Goal: Transaction & Acquisition: Purchase product/service

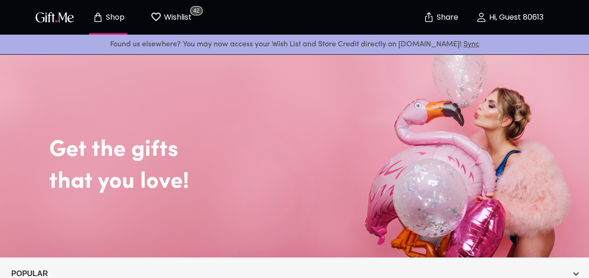
click at [179, 14] on p "Wishlist" at bounding box center [177, 17] width 30 height 12
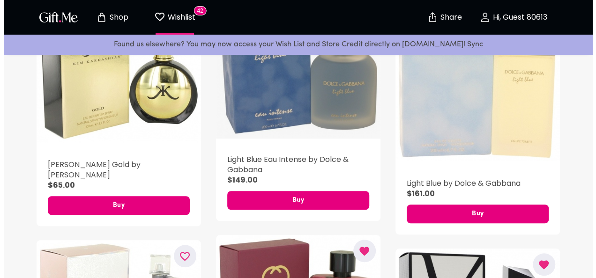
scroll to position [234, 0]
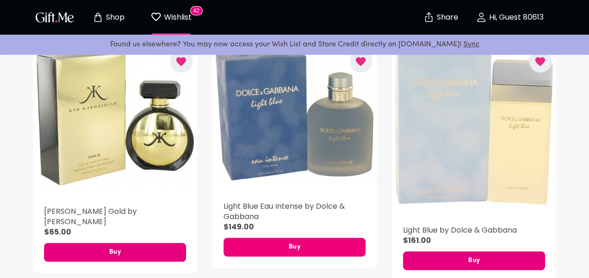
click at [305, 244] on span "Buy" at bounding box center [294, 247] width 142 height 10
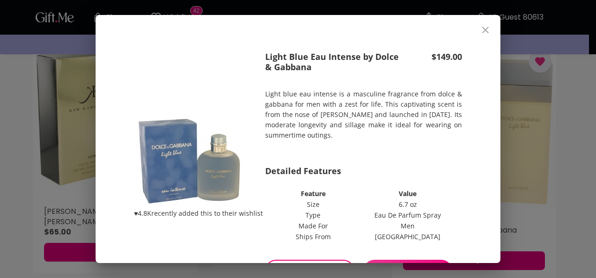
scroll to position [59, 0]
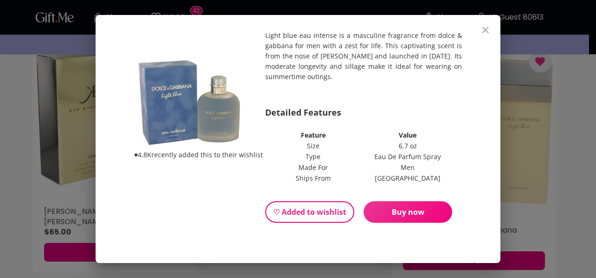
click at [411, 209] on span "Buy now" at bounding box center [408, 212] width 89 height 10
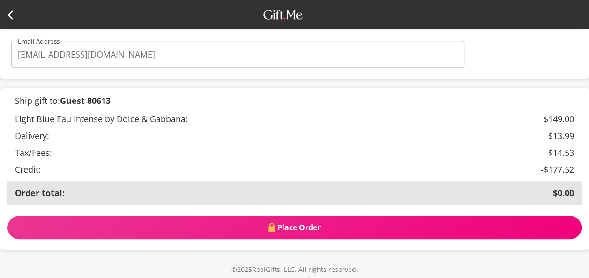
scroll to position [274, 0]
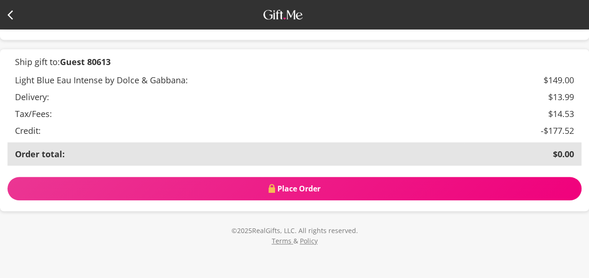
click at [351, 191] on span "Place Order" at bounding box center [294, 189] width 574 height 10
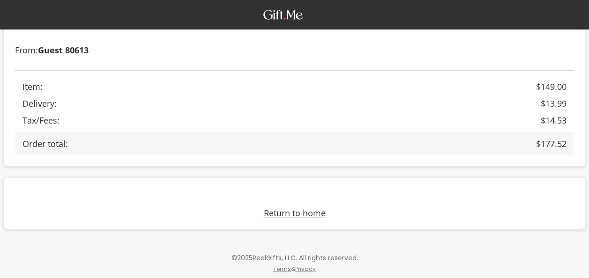
scroll to position [271, 0]
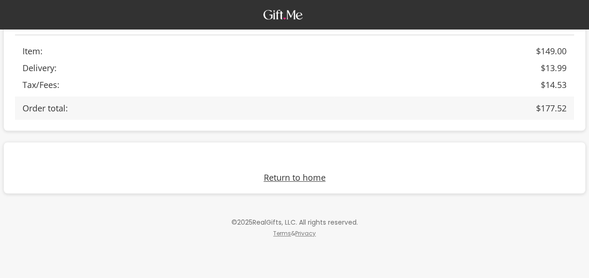
click at [319, 178] on link "Return to home" at bounding box center [295, 177] width 62 height 11
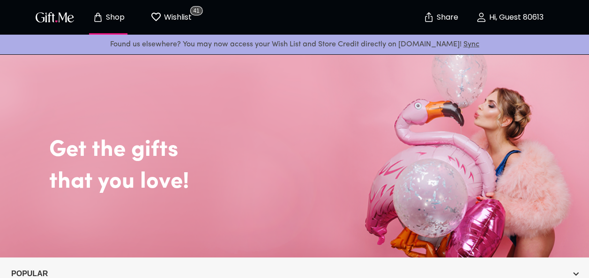
click at [193, 22] on span "Wishlist 41" at bounding box center [171, 17] width 52 height 12
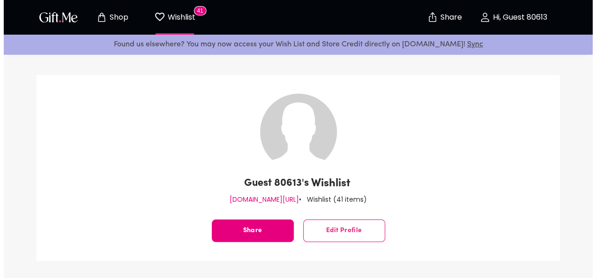
scroll to position [187, 0]
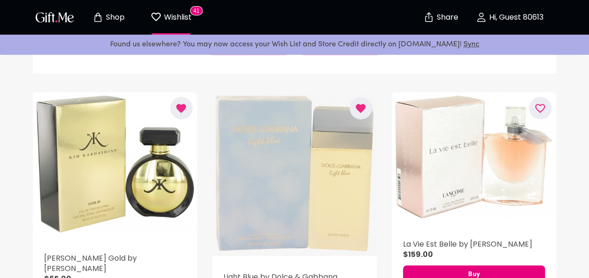
click at [327, 216] on div "button" at bounding box center [294, 174] width 164 height 164
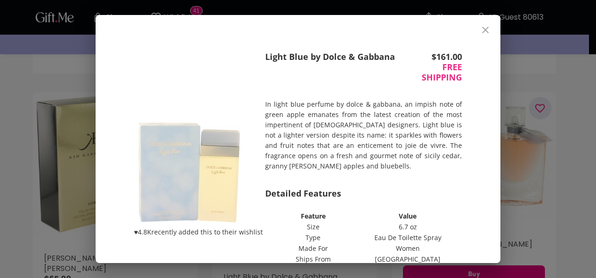
scroll to position [81, 0]
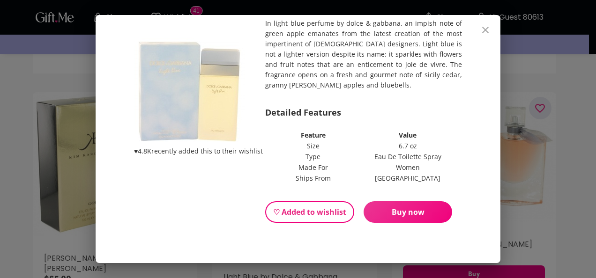
click at [394, 217] on button "Buy now" at bounding box center [408, 212] width 89 height 22
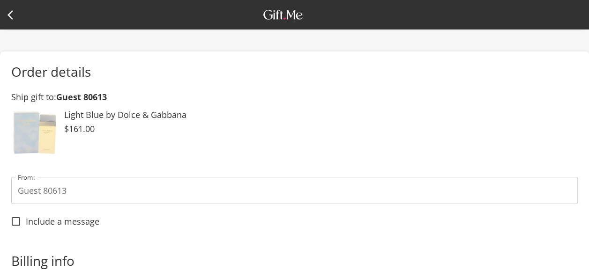
scroll to position [281, 0]
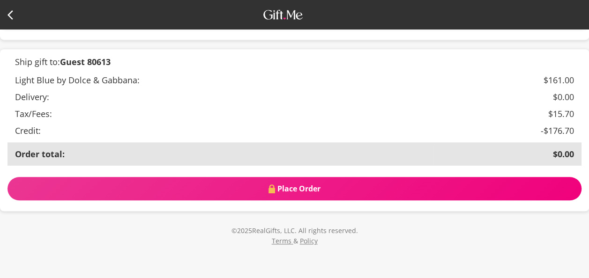
click at [323, 190] on span "Place Order" at bounding box center [294, 189] width 574 height 10
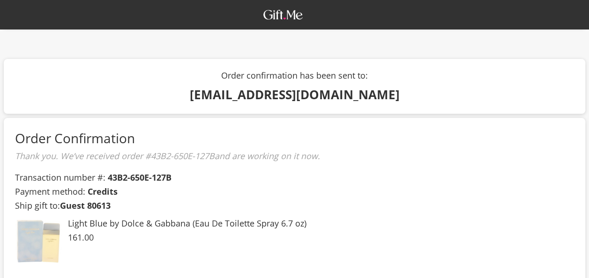
scroll to position [277, 0]
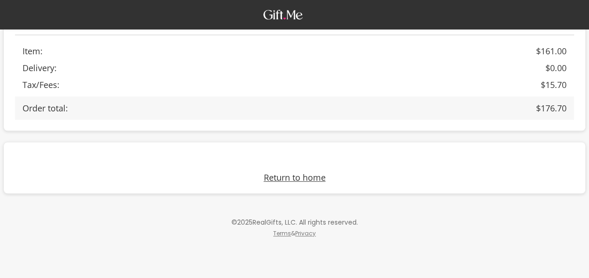
click at [304, 183] on div "Return to home" at bounding box center [294, 168] width 581 height 52
click at [303, 181] on link "Return to home" at bounding box center [295, 177] width 62 height 11
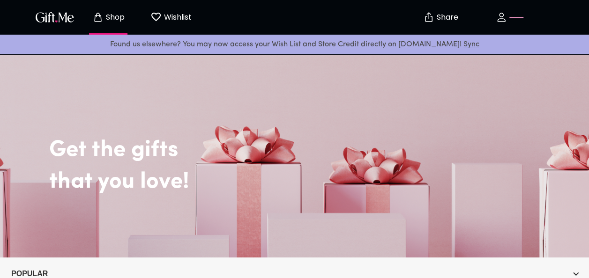
click at [180, 13] on p "Wishlist" at bounding box center [177, 17] width 30 height 12
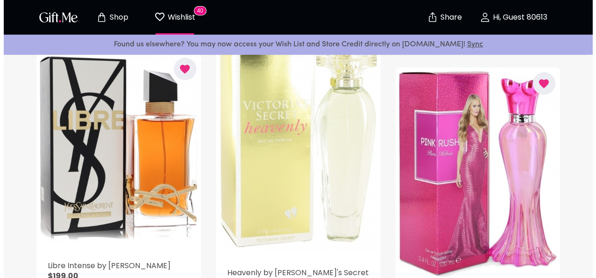
scroll to position [515, 0]
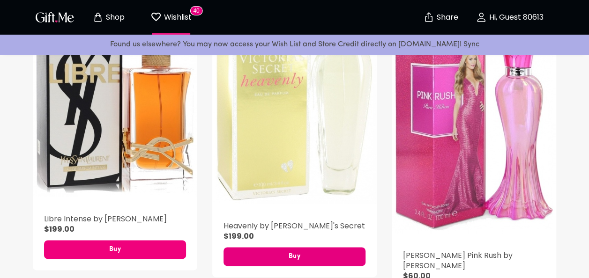
click at [157, 250] on span "Buy" at bounding box center [115, 250] width 142 height 10
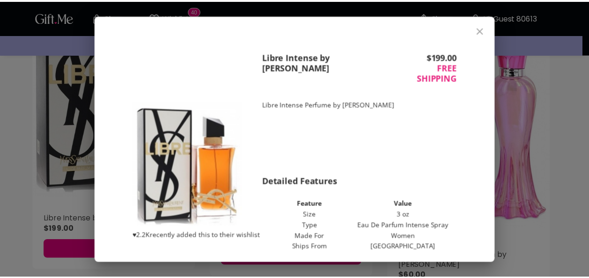
scroll to position [69, 0]
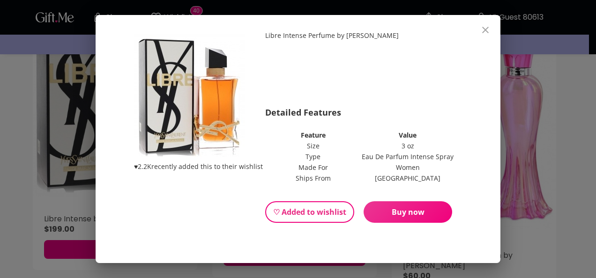
click at [489, 32] on icon "close" at bounding box center [485, 29] width 11 height 11
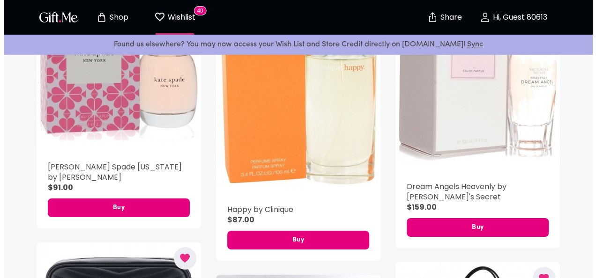
scroll to position [1546, 0]
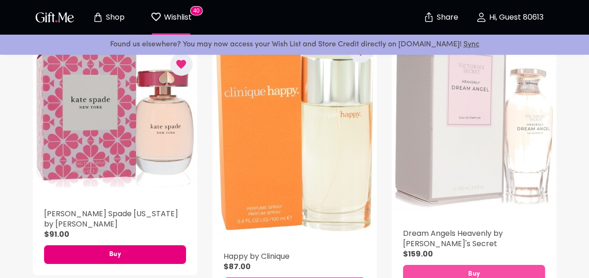
click at [481, 269] on span "Buy" at bounding box center [474, 274] width 142 height 10
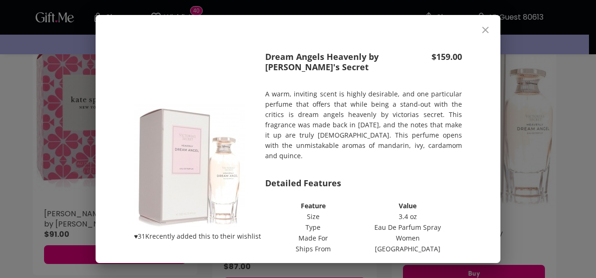
scroll to position [60, 0]
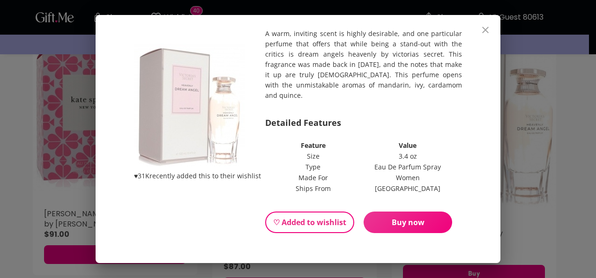
click at [418, 217] on span "Buy now" at bounding box center [408, 222] width 89 height 10
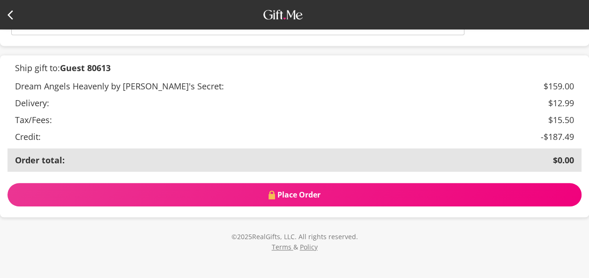
scroll to position [289, 0]
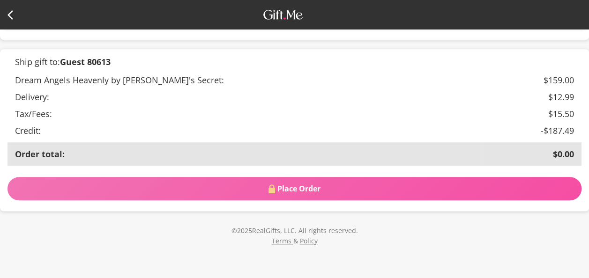
click at [231, 193] on span "Place Order" at bounding box center [294, 189] width 574 height 10
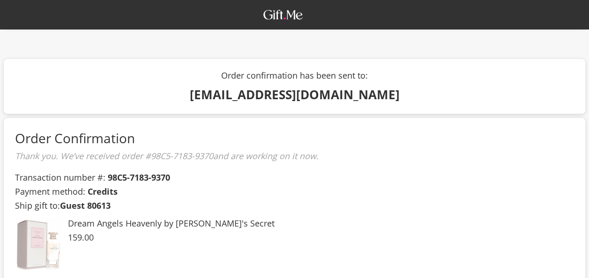
scroll to position [285, 0]
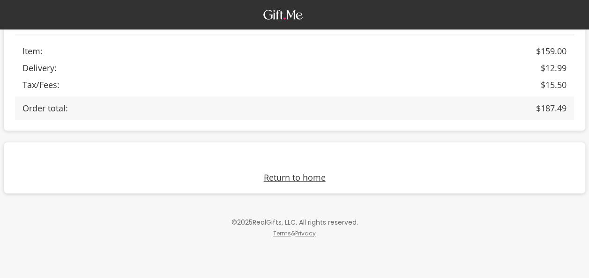
click at [281, 177] on link "Return to home" at bounding box center [295, 177] width 62 height 11
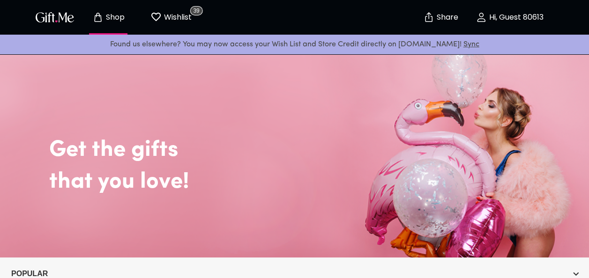
click at [185, 19] on p "Wishlist" at bounding box center [177, 17] width 30 height 12
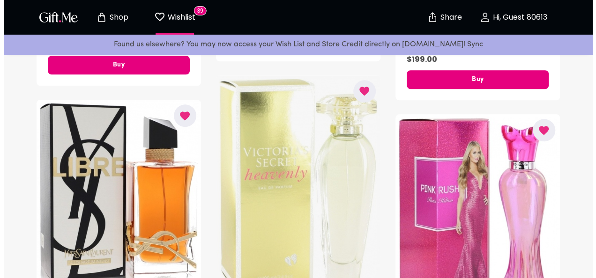
scroll to position [515, 0]
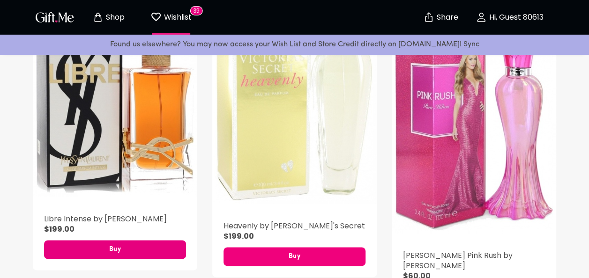
click at [318, 261] on span "Buy" at bounding box center [294, 257] width 142 height 10
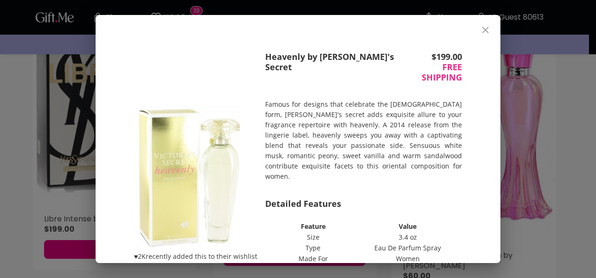
scroll to position [81, 0]
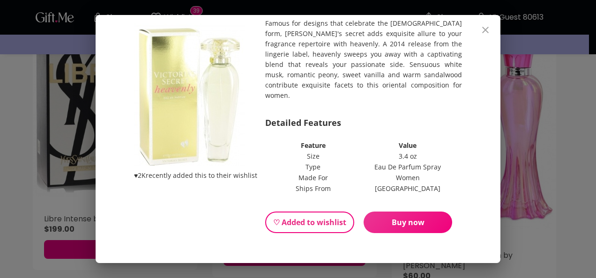
click at [375, 219] on button "Buy now" at bounding box center [408, 223] width 89 height 22
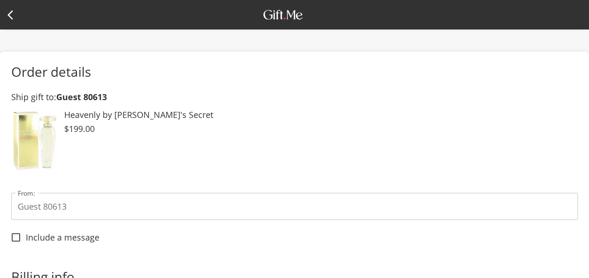
scroll to position [297, 0]
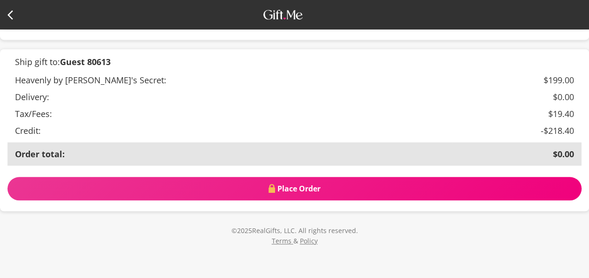
click at [322, 193] on span "Place Order" at bounding box center [294, 189] width 574 height 10
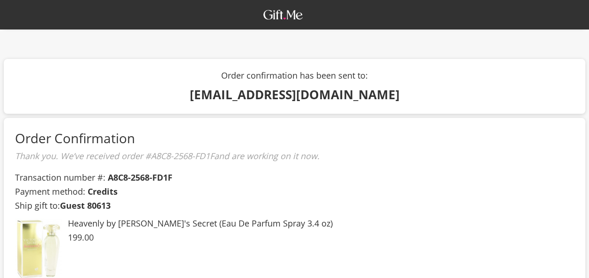
scroll to position [293, 0]
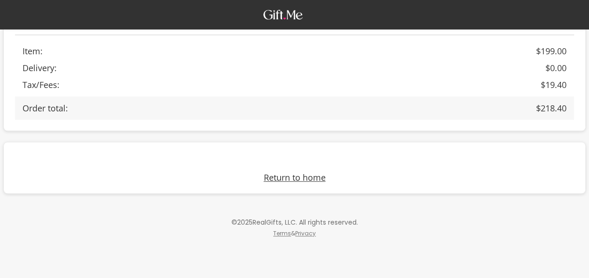
click at [306, 180] on link "Return to home" at bounding box center [295, 177] width 62 height 11
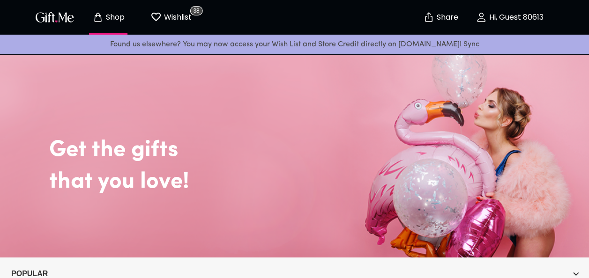
click at [511, 22] on p "Hi, Guest 80613" at bounding box center [515, 18] width 57 height 8
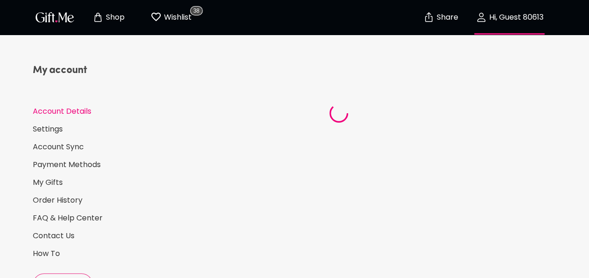
select select "1986"
select select "June"
select select "3"
select select "US"
select select "FL"
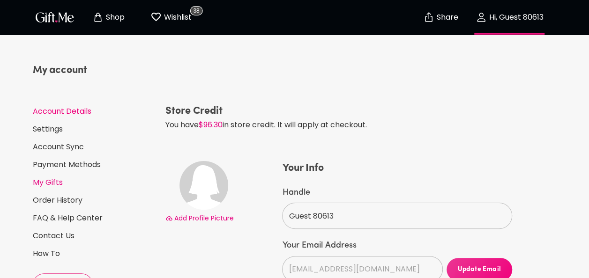
click at [60, 183] on link "My Gifts" at bounding box center [95, 183] width 125 height 10
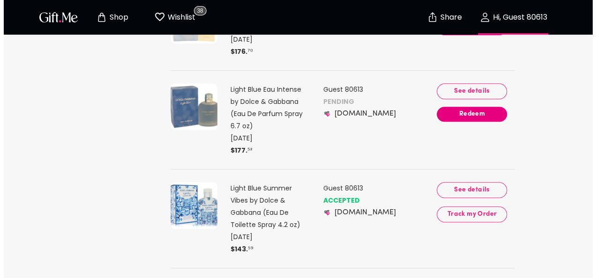
scroll to position [281, 0]
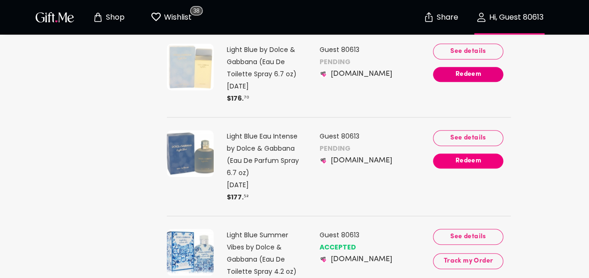
click at [477, 156] on span "Redeem" at bounding box center [468, 161] width 70 height 10
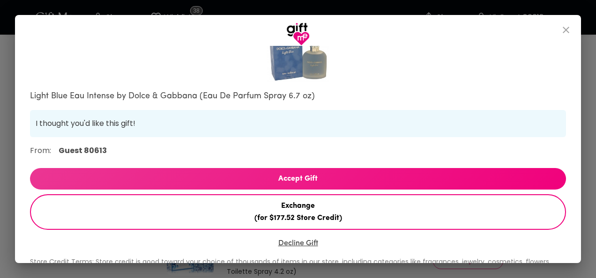
scroll to position [77, 0]
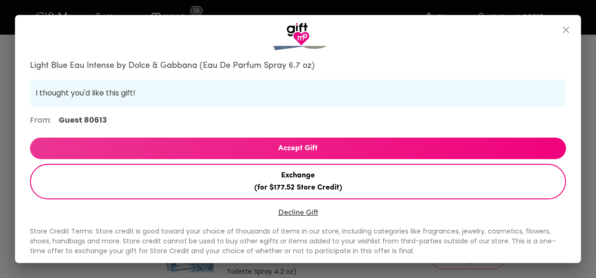
click at [349, 142] on span "Accept Gift" at bounding box center [298, 148] width 536 height 12
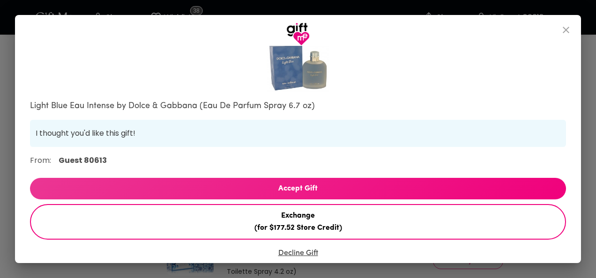
select select "US"
select select "FL"
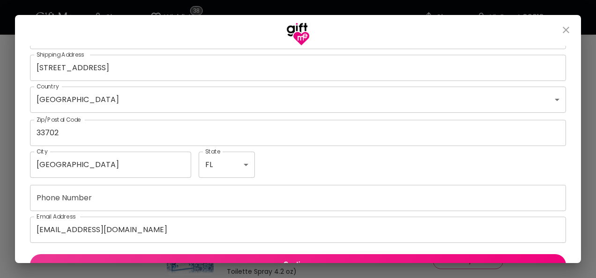
scroll to position [283, 0]
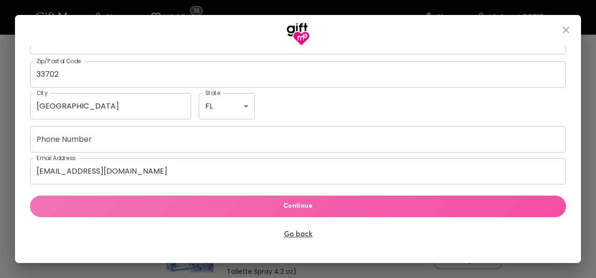
click at [320, 206] on span "Continue" at bounding box center [297, 206] width 521 height 10
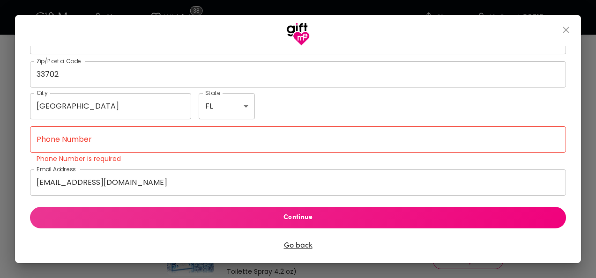
click at [197, 143] on input "Phone Number" at bounding box center [298, 140] width 536 height 26
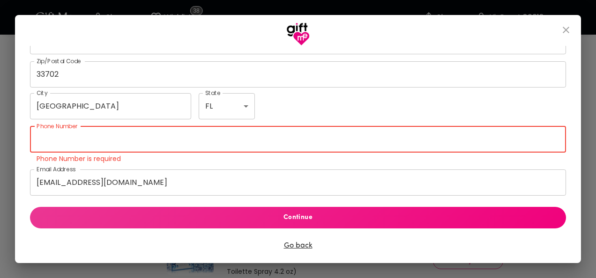
type input "3304178745"
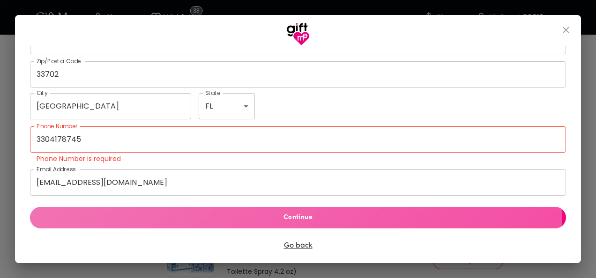
click at [296, 219] on span "Continue" at bounding box center [297, 218] width 521 height 10
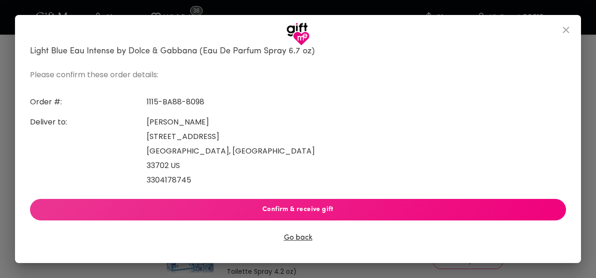
click at [294, 209] on span "Confirm & receive gift" at bounding box center [297, 210] width 521 height 10
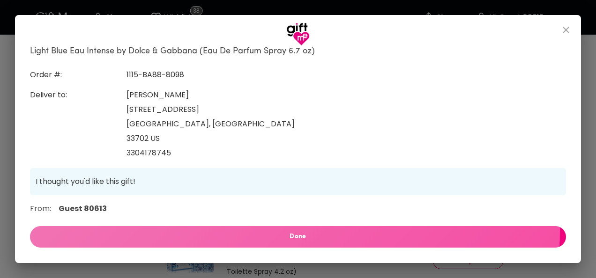
click at [290, 228] on button "Done" at bounding box center [298, 237] width 536 height 22
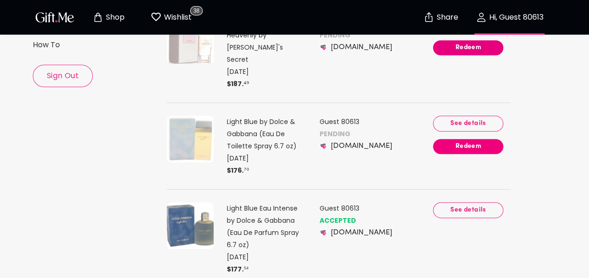
click at [458, 141] on span "Redeem" at bounding box center [468, 146] width 70 height 10
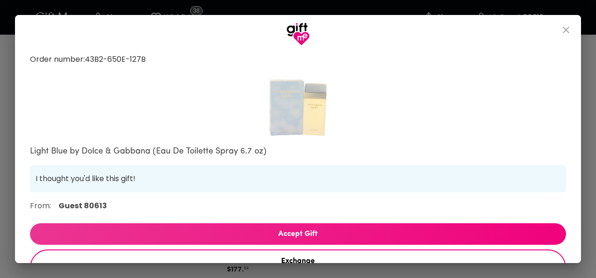
click at [320, 238] on span "Accept Gift" at bounding box center [298, 234] width 536 height 12
select select "US"
select select "FL"
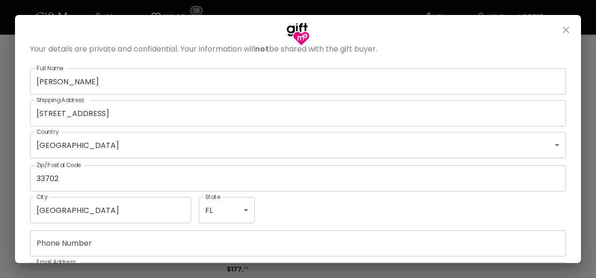
scroll to position [291, 0]
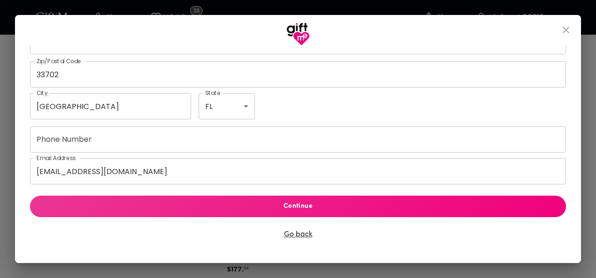
click at [308, 209] on span "Continue" at bounding box center [297, 206] width 521 height 10
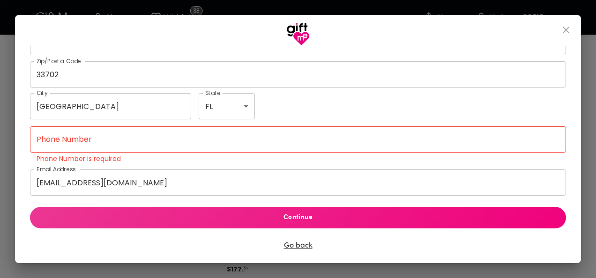
click at [210, 139] on input "Phone Number" at bounding box center [298, 140] width 536 height 26
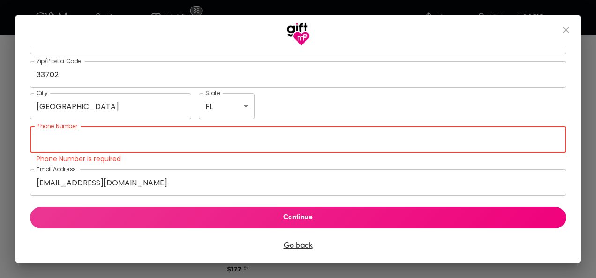
type input "3304178745"
click at [313, 220] on span "Continue" at bounding box center [297, 218] width 521 height 10
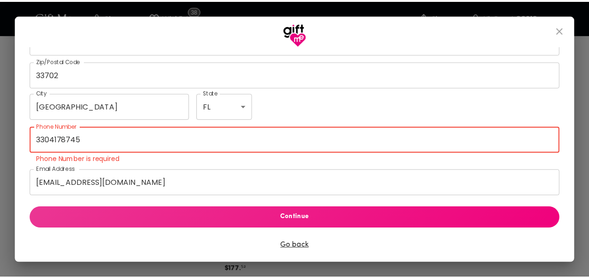
scroll to position [88, 0]
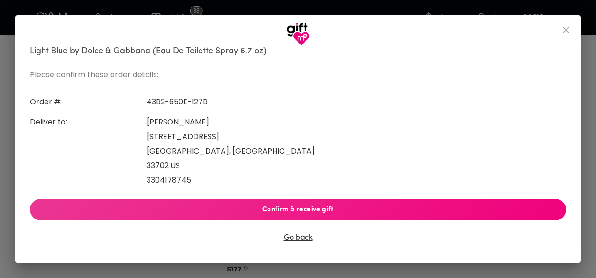
click at [311, 211] on span "Confirm & receive gift" at bounding box center [297, 210] width 521 height 10
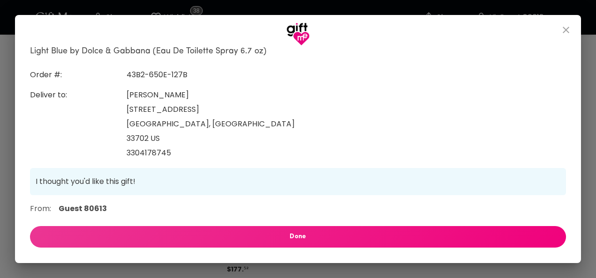
click at [304, 238] on span "Done" at bounding box center [297, 237] width 521 height 10
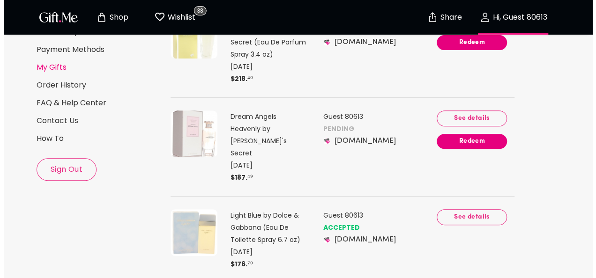
scroll to position [68, 0]
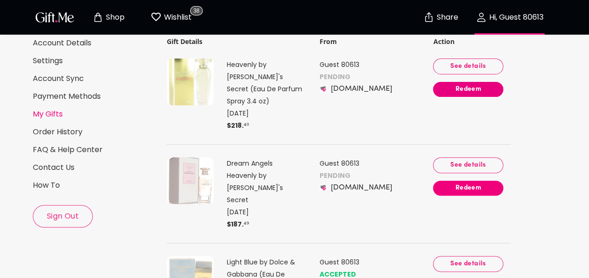
click at [461, 183] on span "Redeem" at bounding box center [468, 188] width 70 height 10
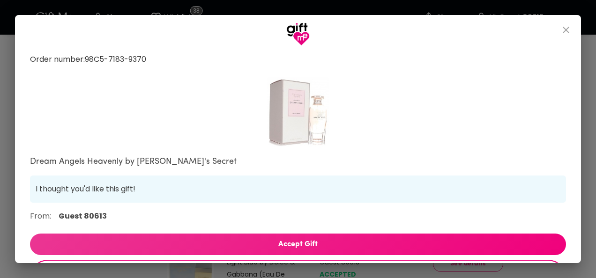
click at [285, 245] on span "Accept Gift" at bounding box center [298, 244] width 536 height 12
select select "US"
select select "FL"
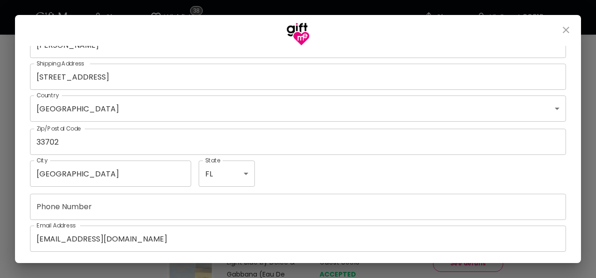
scroll to position [302, 0]
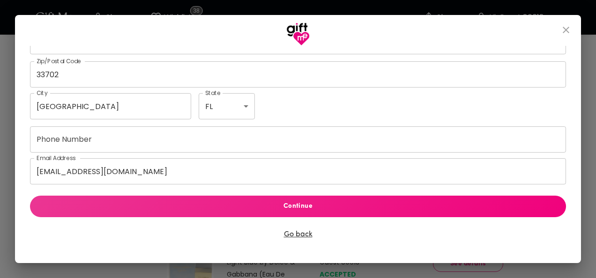
click at [296, 207] on span "Continue" at bounding box center [297, 206] width 521 height 10
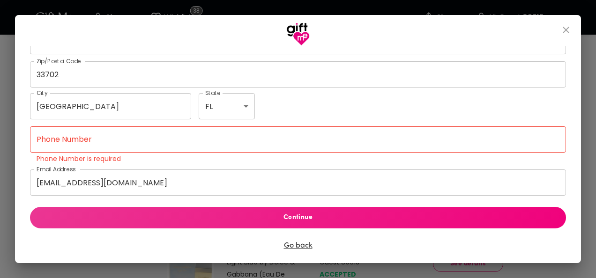
click at [162, 143] on input "Phone Number" at bounding box center [298, 140] width 536 height 26
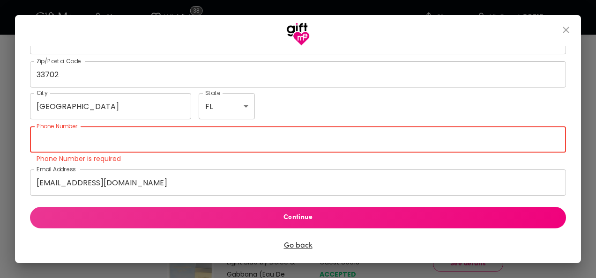
type input "3304178745"
click at [284, 205] on div "Continue Go back" at bounding box center [298, 228] width 536 height 64
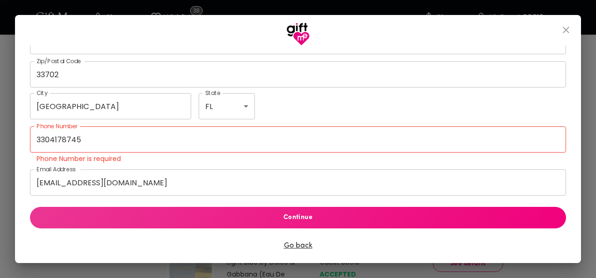
click at [283, 215] on span "Continue" at bounding box center [297, 218] width 521 height 10
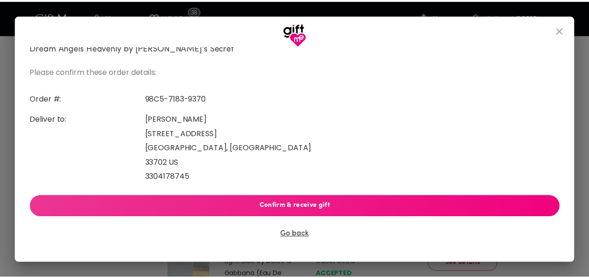
scroll to position [98, 0]
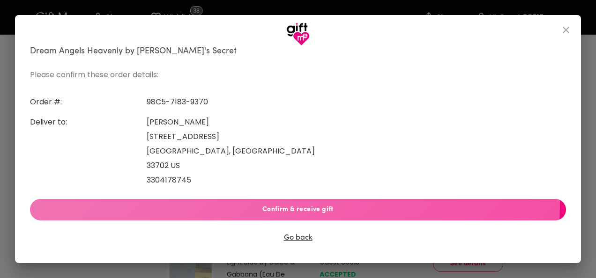
click at [283, 205] on span "Confirm & receive gift" at bounding box center [297, 210] width 521 height 10
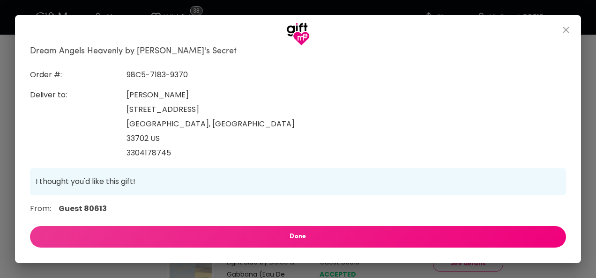
click at [320, 232] on span "Done" at bounding box center [297, 237] width 521 height 10
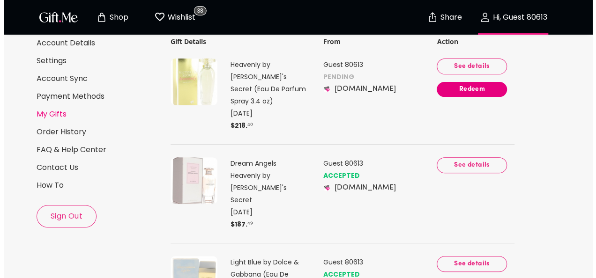
scroll to position [0, 0]
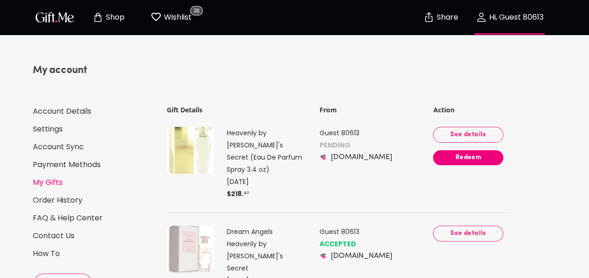
click at [463, 156] on span "Redeem" at bounding box center [468, 158] width 70 height 10
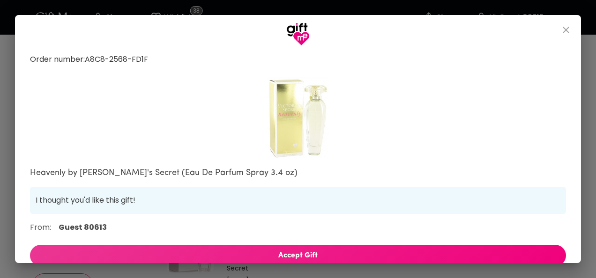
scroll to position [94, 0]
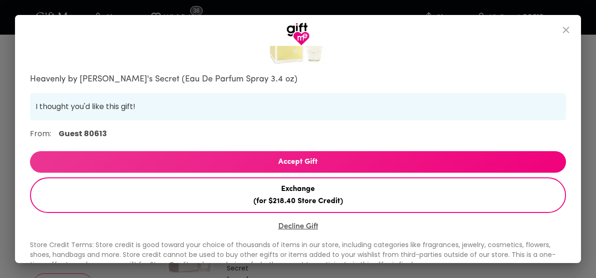
click at [293, 162] on span "Accept Gift" at bounding box center [298, 162] width 536 height 12
select select "US"
select select "FL"
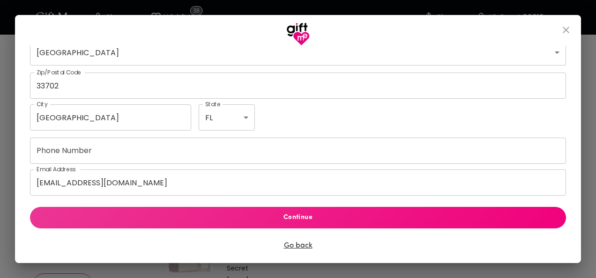
scroll to position [313, 0]
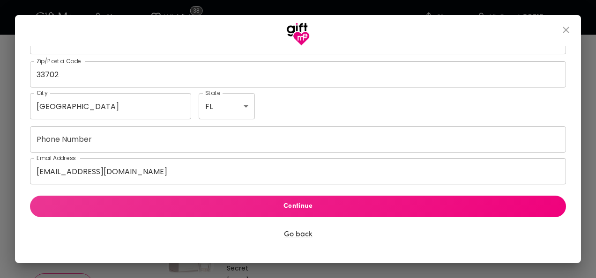
click at [209, 144] on input "Phone Number" at bounding box center [298, 140] width 536 height 26
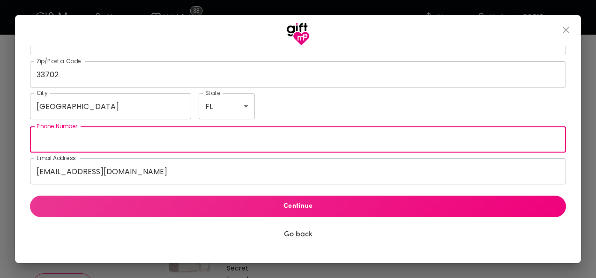
type input "3304178745"
click at [296, 204] on span "Continue" at bounding box center [297, 206] width 521 height 10
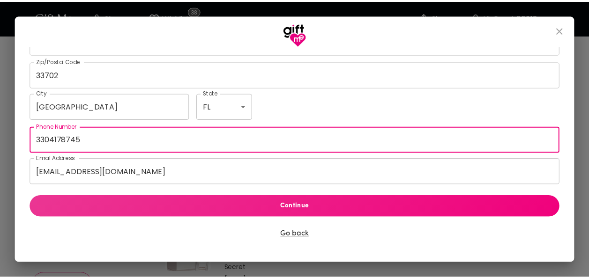
scroll to position [110, 0]
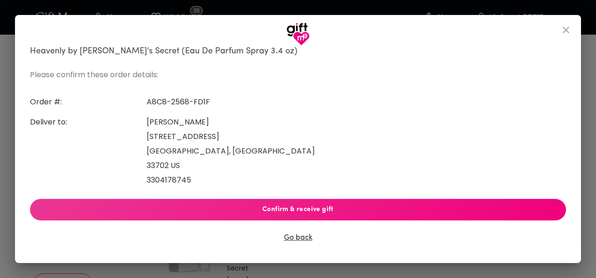
click at [296, 205] on span "Confirm & receive gift" at bounding box center [297, 210] width 521 height 10
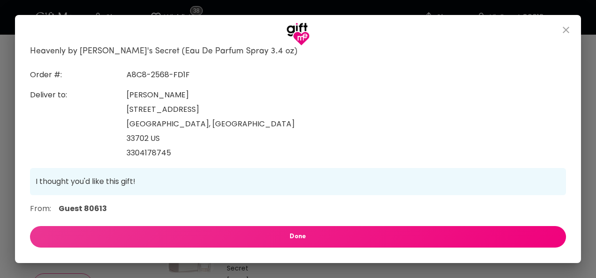
click at [297, 236] on span "Done" at bounding box center [297, 237] width 521 height 10
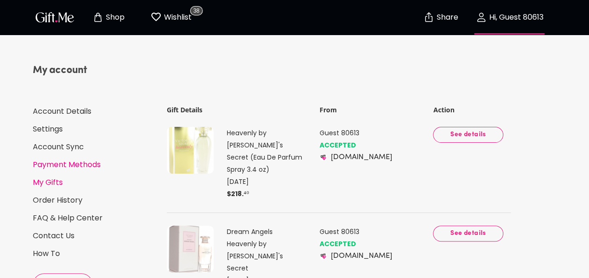
click at [57, 164] on link "Payment Methods" at bounding box center [95, 165] width 125 height 10
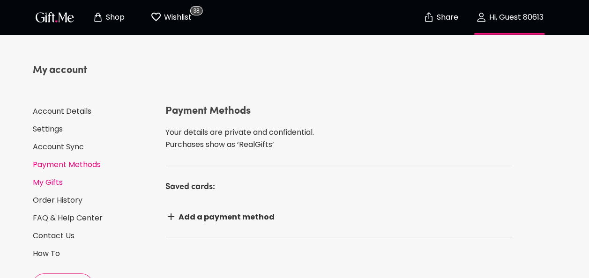
click at [54, 179] on link "My Gifts" at bounding box center [95, 183] width 125 height 10
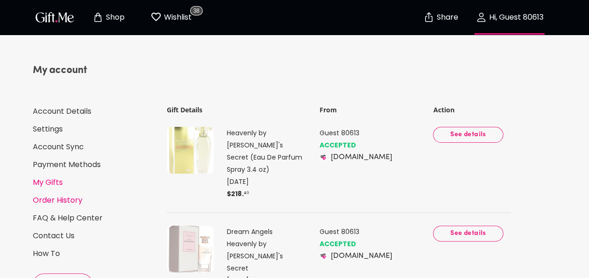
click at [52, 200] on link "Order History" at bounding box center [95, 200] width 125 height 10
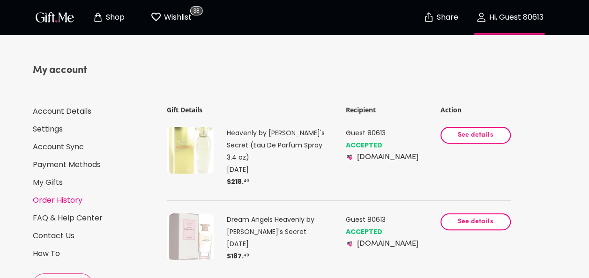
click at [178, 19] on p "Wishlist" at bounding box center [177, 17] width 30 height 12
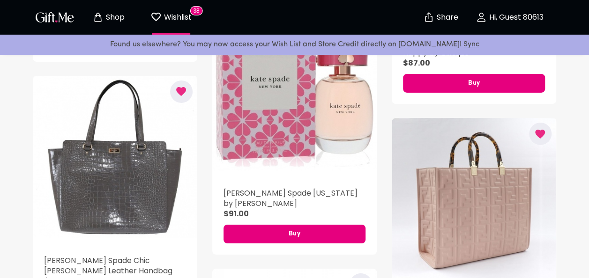
scroll to position [1406, 0]
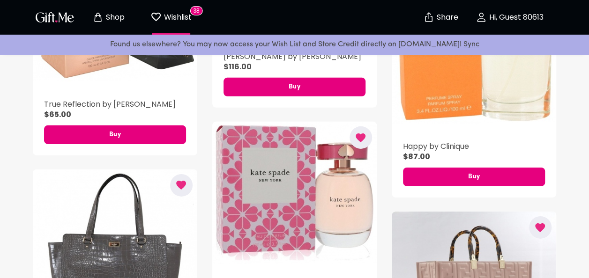
click at [357, 133] on icon "button" at bounding box center [361, 138] width 12 height 12
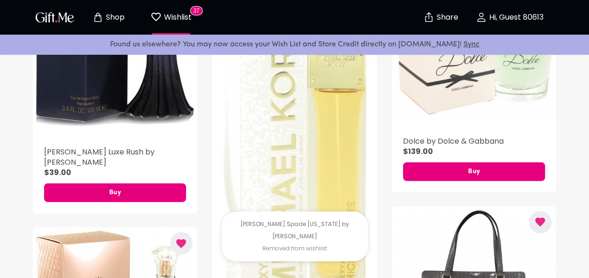
scroll to position [1031, 0]
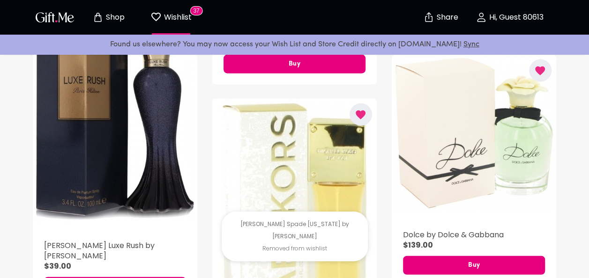
click at [362, 111] on icon "button" at bounding box center [361, 115] width 10 height 9
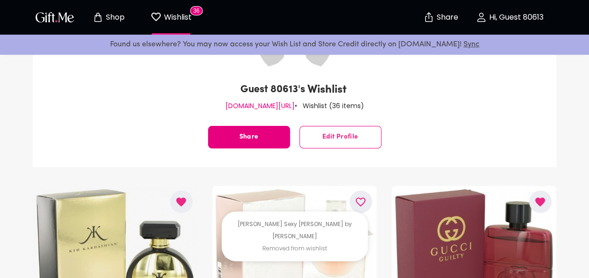
scroll to position [234, 0]
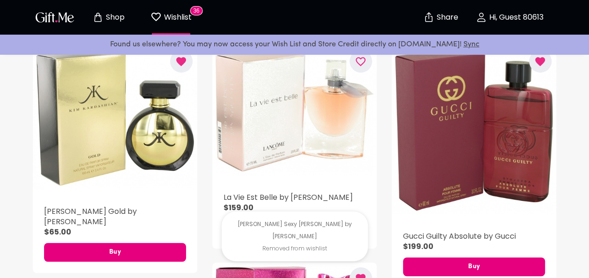
click at [0, 0] on icon "button" at bounding box center [0, 0] width 0 height 0
click at [363, 57] on icon "button" at bounding box center [361, 61] width 10 height 9
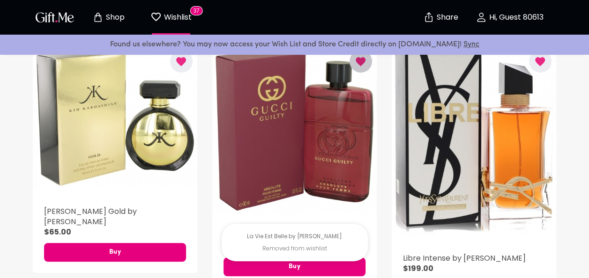
click at [355, 62] on icon "button" at bounding box center [361, 62] width 12 height 12
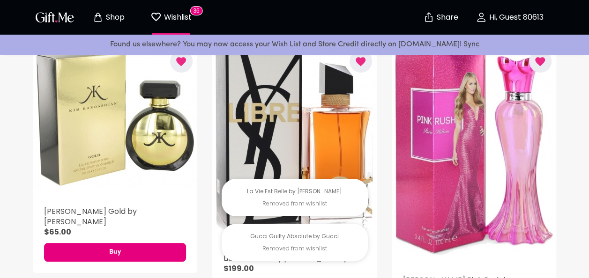
click at [356, 63] on icon "button" at bounding box center [361, 62] width 12 height 12
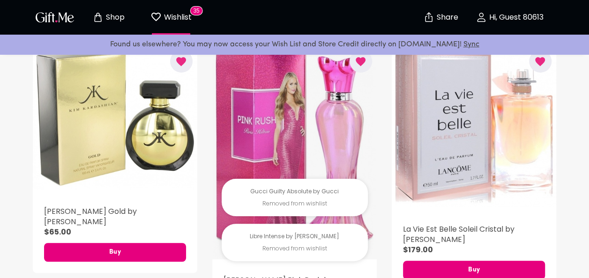
scroll to position [187, 0]
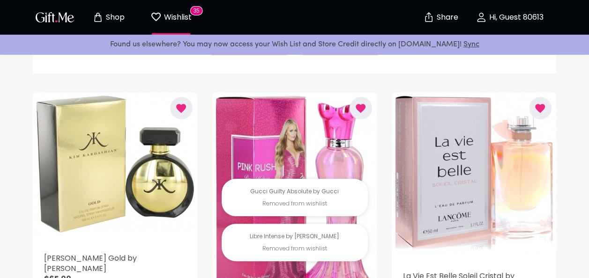
click at [537, 100] on button "button" at bounding box center [540, 108] width 22 height 22
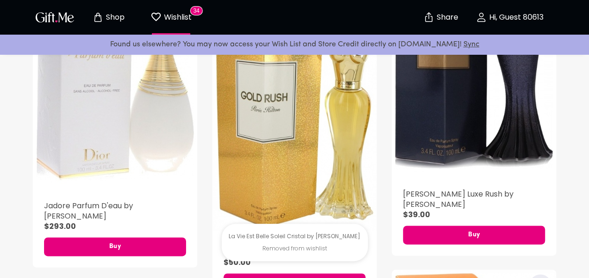
scroll to position [469, 0]
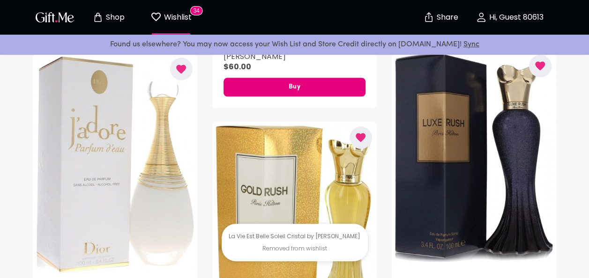
click at [182, 76] on button "button" at bounding box center [181, 69] width 22 height 22
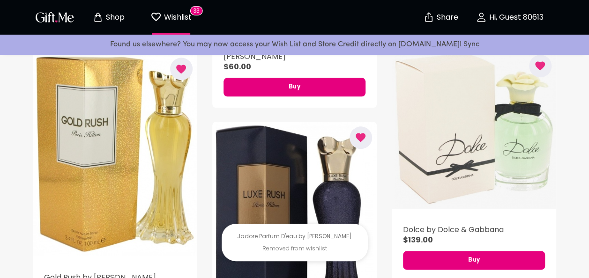
scroll to position [422, 0]
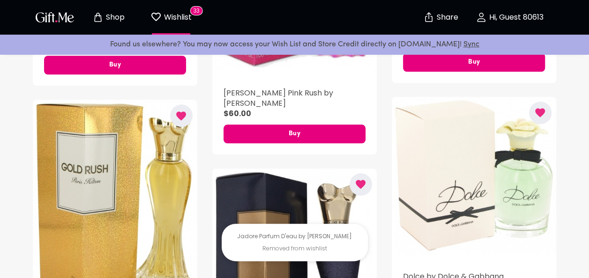
click at [542, 108] on icon "button" at bounding box center [541, 112] width 10 height 9
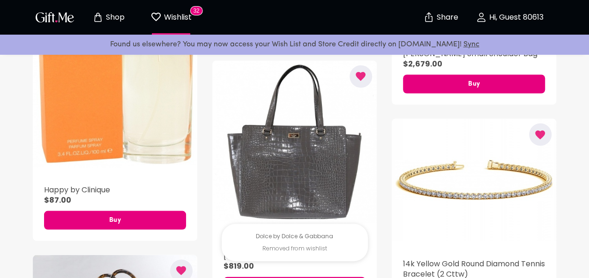
scroll to position [703, 0]
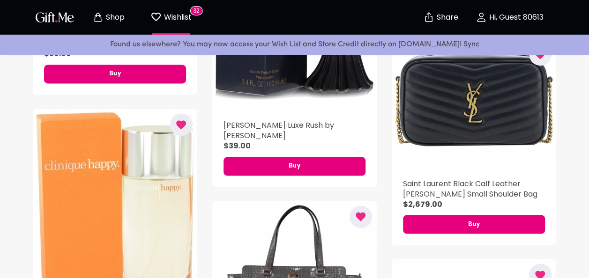
click at [183, 125] on icon "button" at bounding box center [182, 124] width 10 height 9
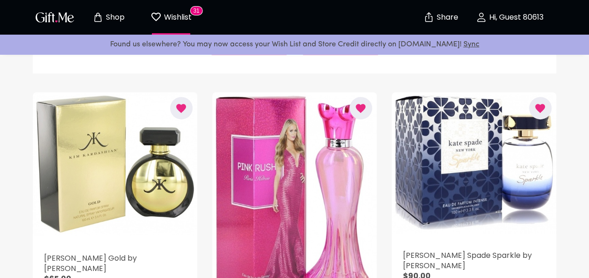
scroll to position [141, 0]
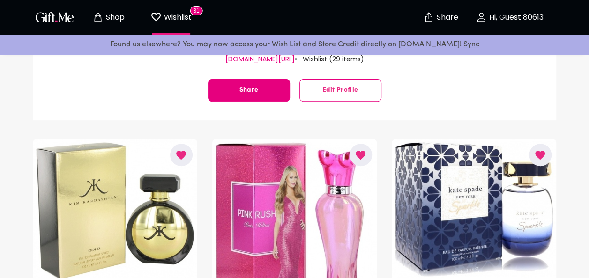
click at [354, 156] on button "button" at bounding box center [361, 155] width 22 height 22
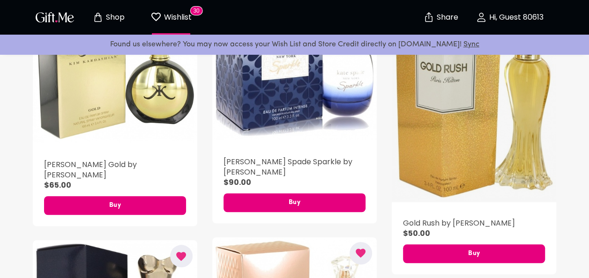
scroll to position [328, 0]
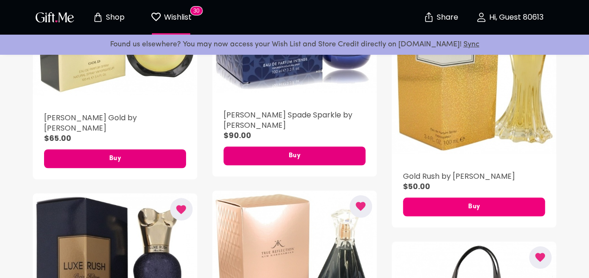
click at [470, 204] on span "Buy" at bounding box center [474, 207] width 142 height 10
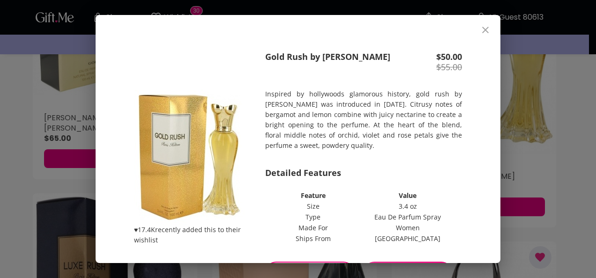
click at [488, 29] on icon "close" at bounding box center [485, 30] width 7 height 7
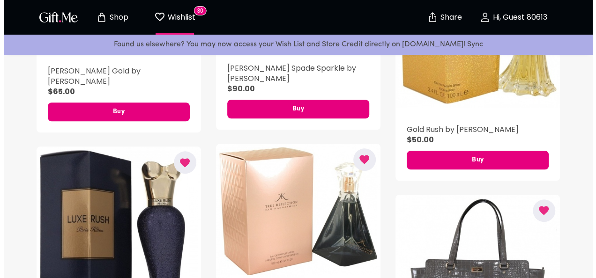
scroll to position [422, 0]
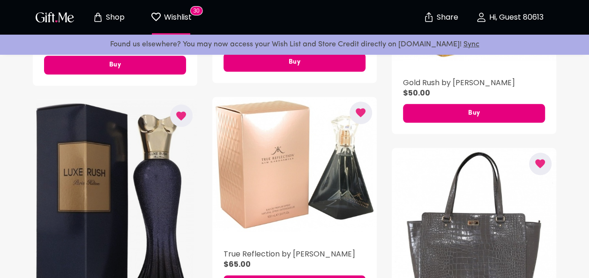
click at [103, 185] on div "button" at bounding box center [115, 208] width 164 height 217
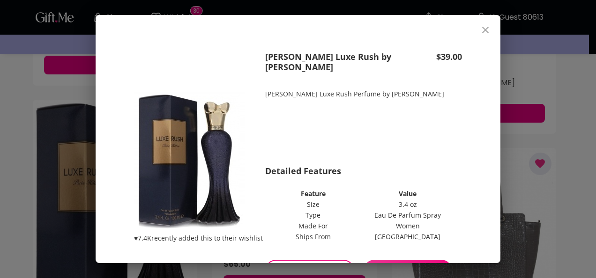
click at [488, 30] on icon "close" at bounding box center [485, 30] width 7 height 7
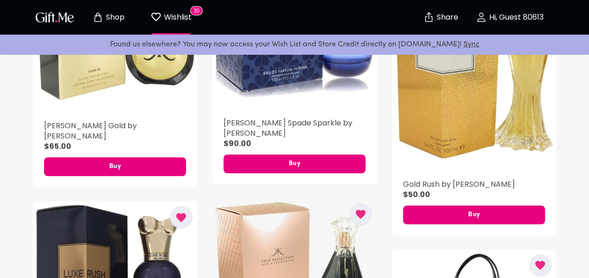
scroll to position [179, 0]
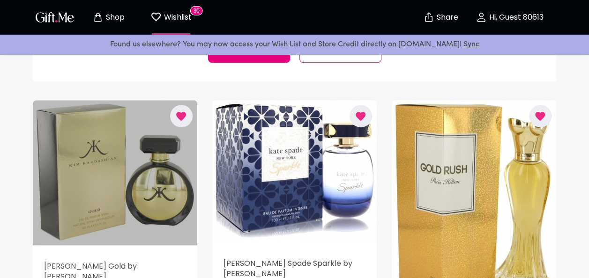
click at [75, 165] on div "button" at bounding box center [115, 172] width 164 height 145
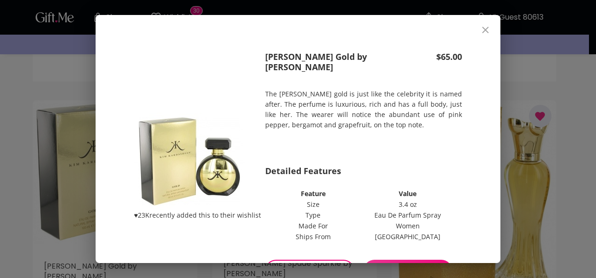
click at [487, 31] on icon "close" at bounding box center [485, 30] width 7 height 7
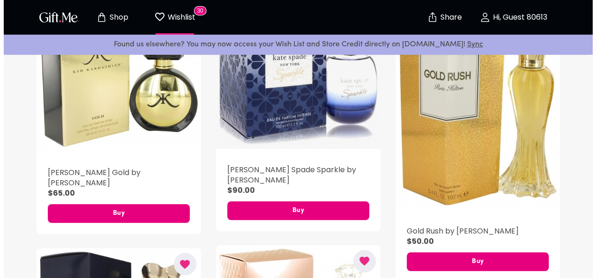
scroll to position [320, 0]
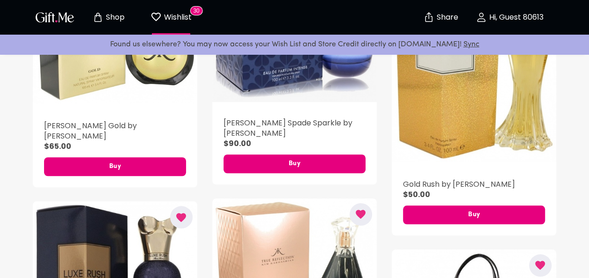
click at [299, 69] on div "button" at bounding box center [294, 31] width 164 height 142
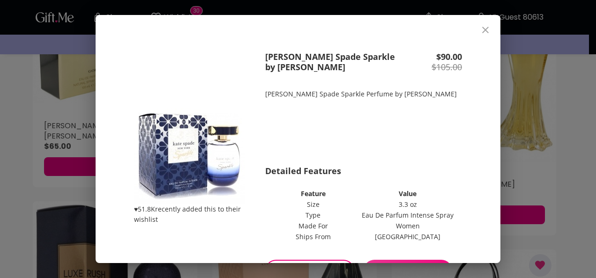
click at [487, 31] on icon "close" at bounding box center [485, 29] width 11 height 11
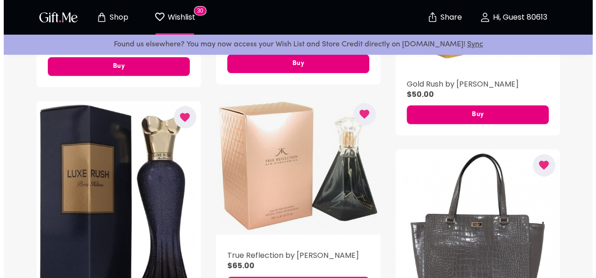
scroll to position [514, 0]
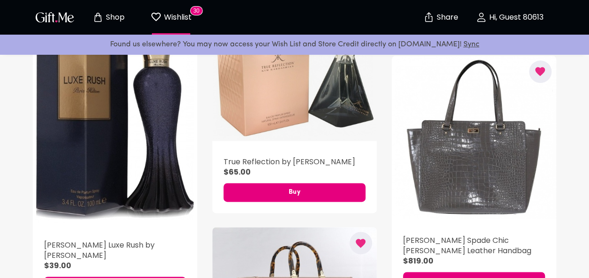
click at [316, 125] on div "button" at bounding box center [294, 73] width 164 height 136
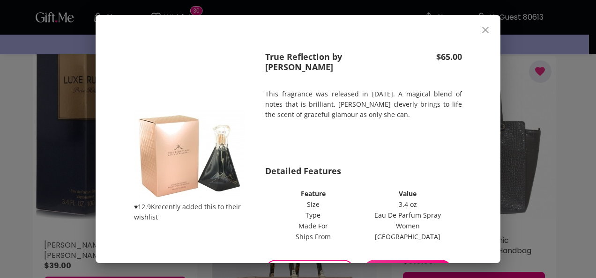
click at [489, 29] on icon "close" at bounding box center [485, 30] width 7 height 7
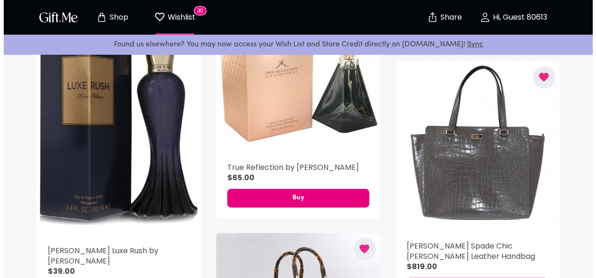
scroll to position [415, 0]
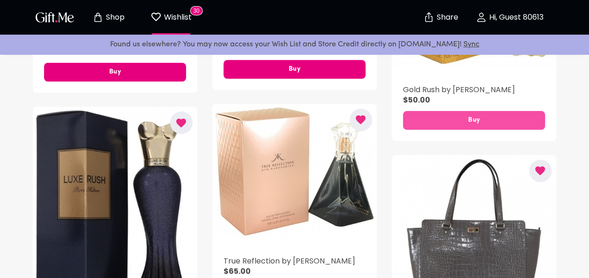
click at [445, 112] on button "Buy" at bounding box center [474, 120] width 142 height 19
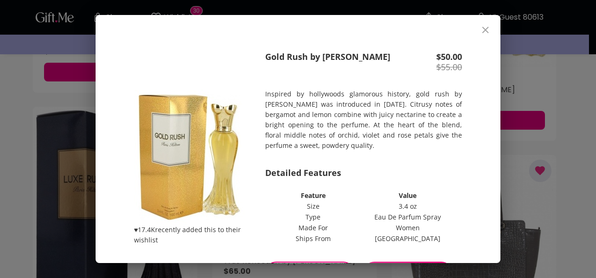
scroll to position [60, 0]
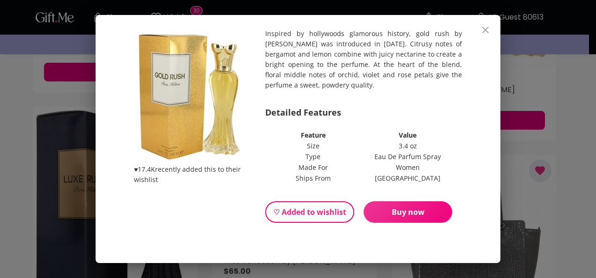
click at [391, 212] on span "Buy now" at bounding box center [408, 212] width 89 height 10
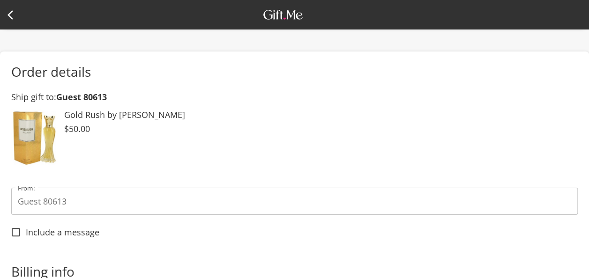
click at [12, 12] on icon at bounding box center [12, 14] width 11 height 11
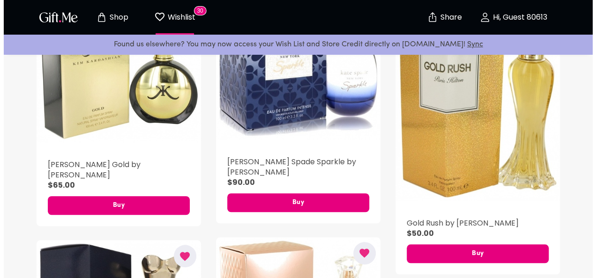
scroll to position [234, 0]
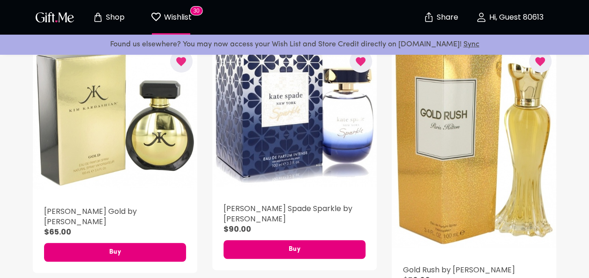
click at [125, 265] on div "[PERSON_NAME] Gold by [PERSON_NAME] $65.00 Buy" at bounding box center [115, 233] width 164 height 79
click at [127, 255] on span "Buy" at bounding box center [115, 252] width 142 height 10
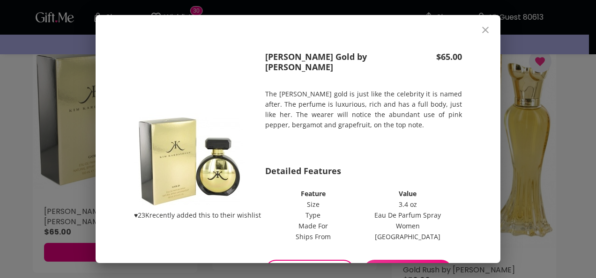
scroll to position [59, 0]
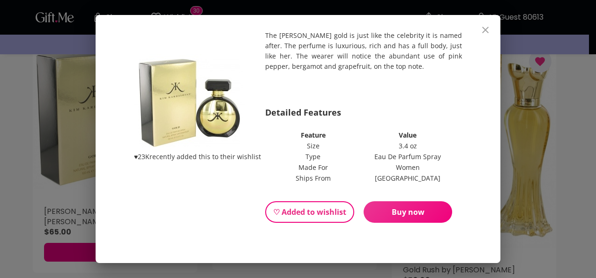
click at [427, 213] on span "Buy now" at bounding box center [408, 212] width 89 height 10
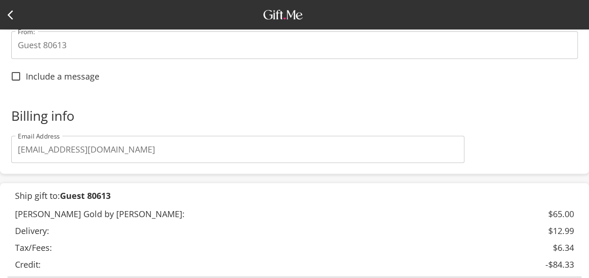
scroll to position [275, 0]
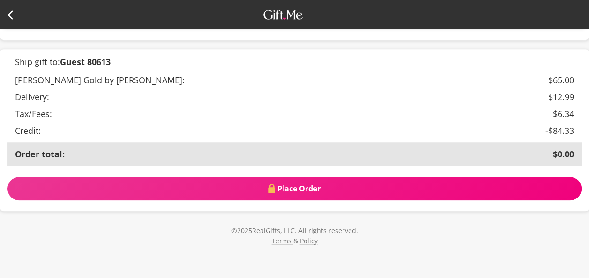
click at [303, 190] on span "Place Order" at bounding box center [294, 189] width 574 height 10
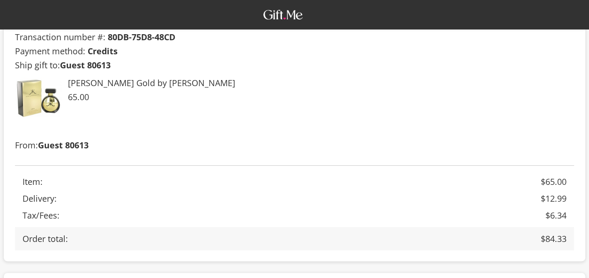
scroll to position [234, 0]
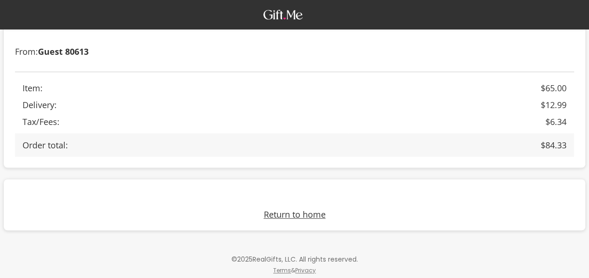
click at [293, 216] on link "Return to home" at bounding box center [295, 214] width 62 height 11
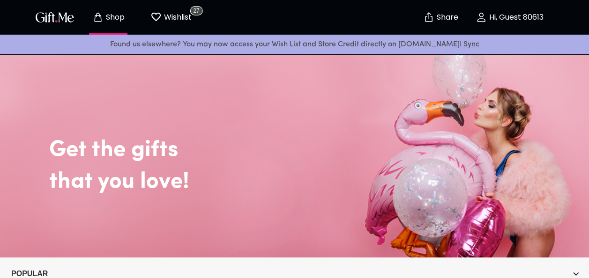
click at [502, 24] on button "Hi, Guest 80613" at bounding box center [509, 17] width 94 height 30
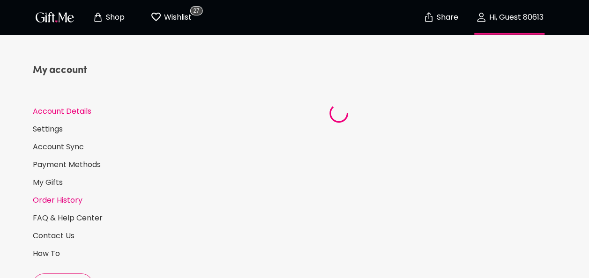
select select "1986"
select select "June"
select select "3"
select select "US"
select select "FL"
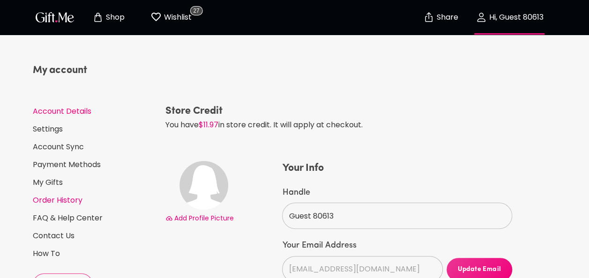
click at [66, 199] on link "Order History" at bounding box center [95, 200] width 125 height 10
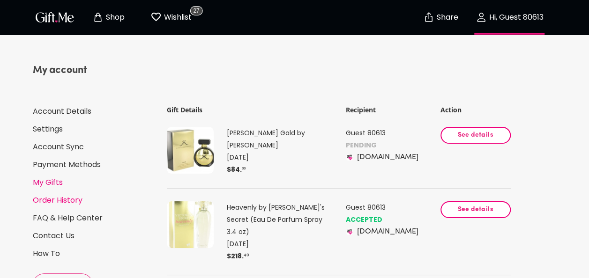
click at [56, 180] on link "My Gifts" at bounding box center [95, 183] width 125 height 10
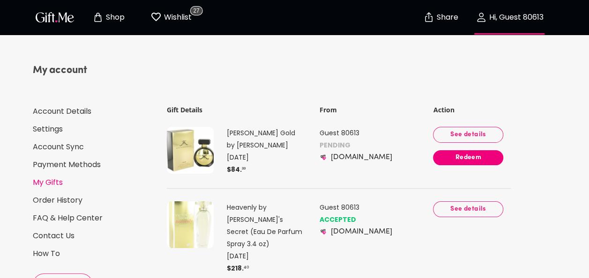
click at [472, 156] on span "Redeem" at bounding box center [468, 158] width 70 height 10
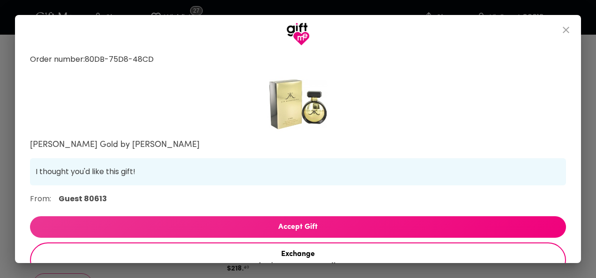
scroll to position [79, 0]
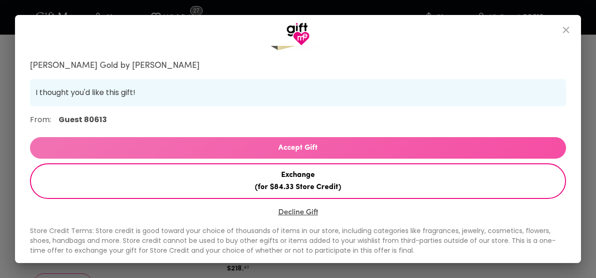
click at [306, 154] on span "Accept Gift" at bounding box center [298, 148] width 536 height 12
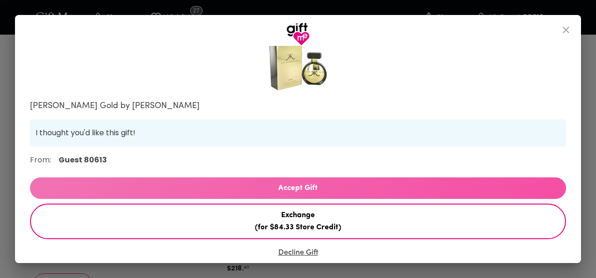
select select "US"
select select "FL"
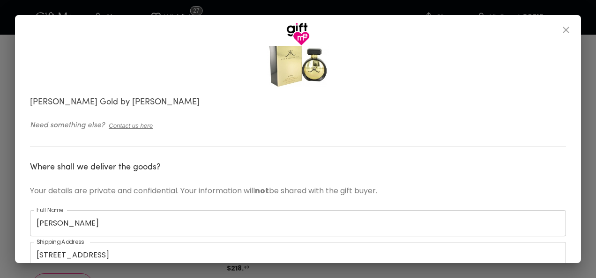
scroll to position [226, 0]
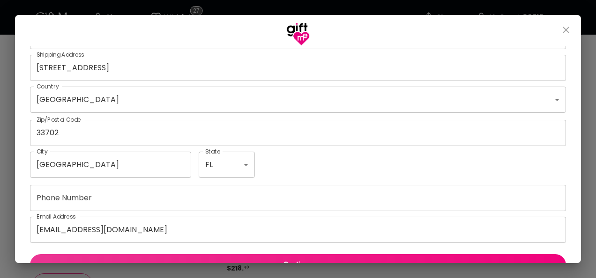
click at [70, 197] on input "Phone Number" at bounding box center [298, 198] width 536 height 26
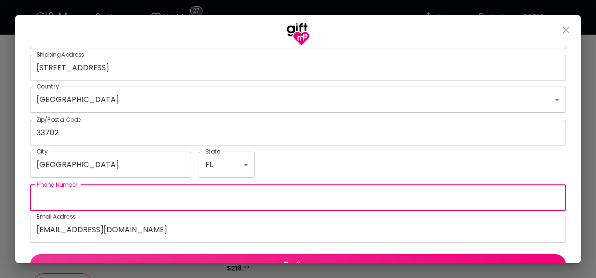
type input "3304178745"
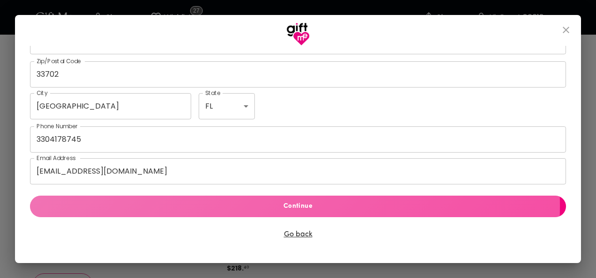
click at [272, 206] on span "Continue" at bounding box center [297, 206] width 521 height 10
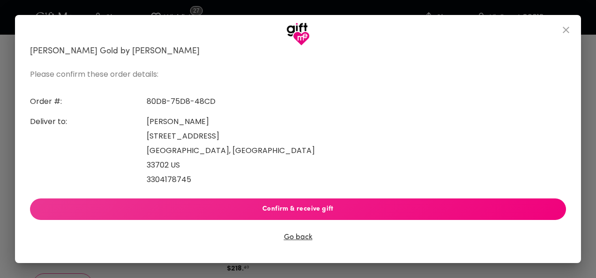
click at [271, 207] on span "Confirm & receive gift" at bounding box center [297, 209] width 521 height 10
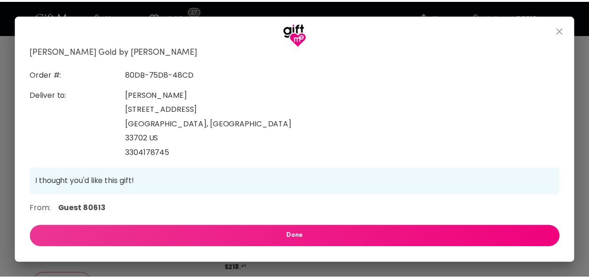
scroll to position [85, 0]
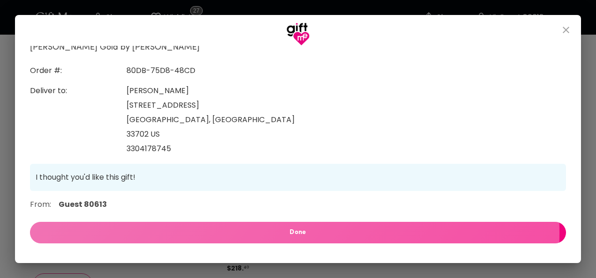
click at [285, 230] on span "Done" at bounding box center [297, 233] width 521 height 10
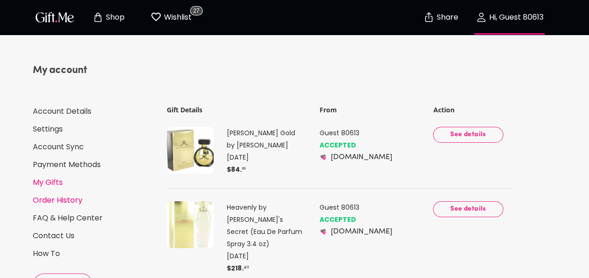
click at [72, 201] on link "Order History" at bounding box center [95, 200] width 125 height 10
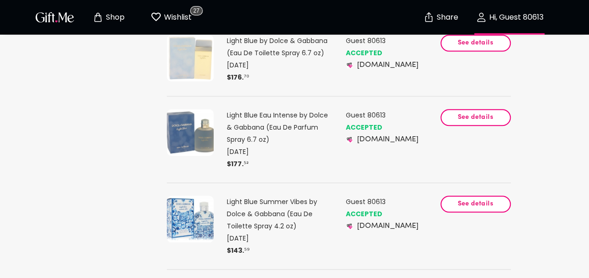
scroll to position [375, 0]
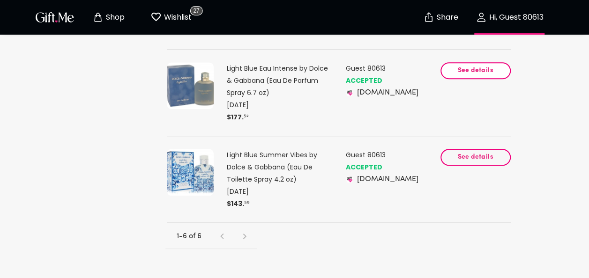
click at [482, 152] on span "See details" at bounding box center [475, 157] width 54 height 10
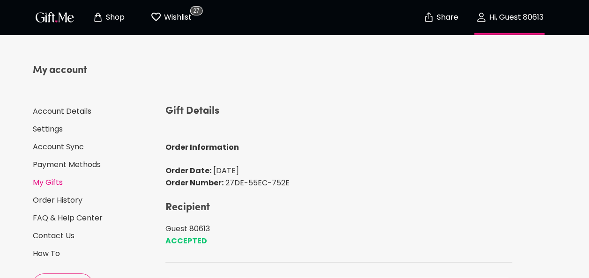
click at [38, 182] on link "My Gifts" at bounding box center [95, 183] width 125 height 10
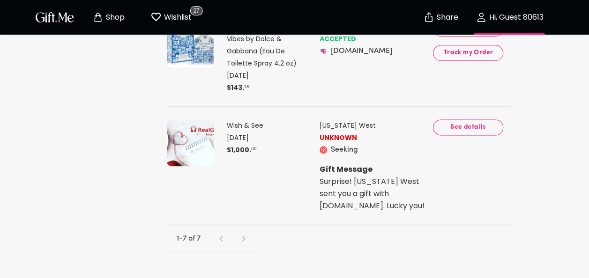
scroll to position [470, 0]
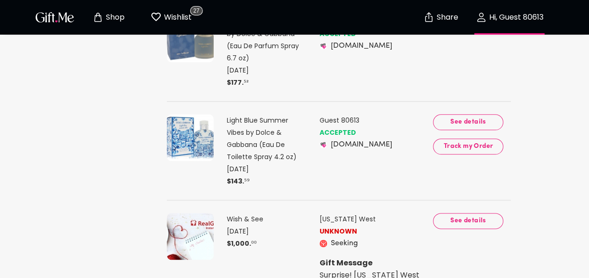
click at [477, 141] on span "Track my Order" at bounding box center [467, 146] width 55 height 10
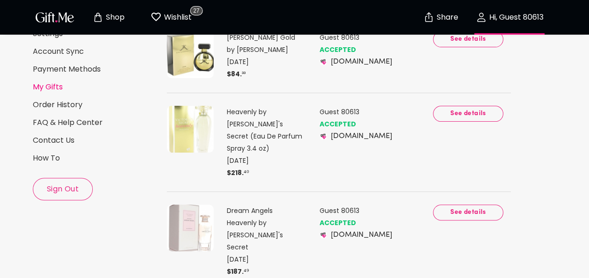
scroll to position [0, 0]
